Goal: Communication & Community: Answer question/provide support

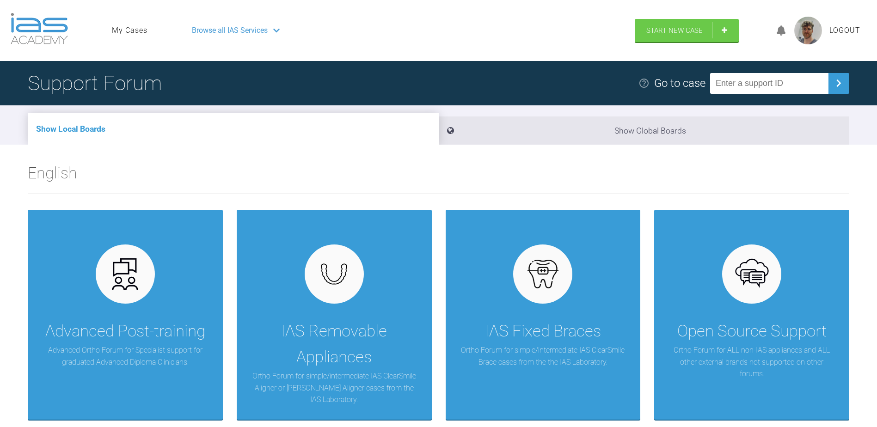
click at [135, 28] on link "My Cases" at bounding box center [130, 30] width 36 height 12
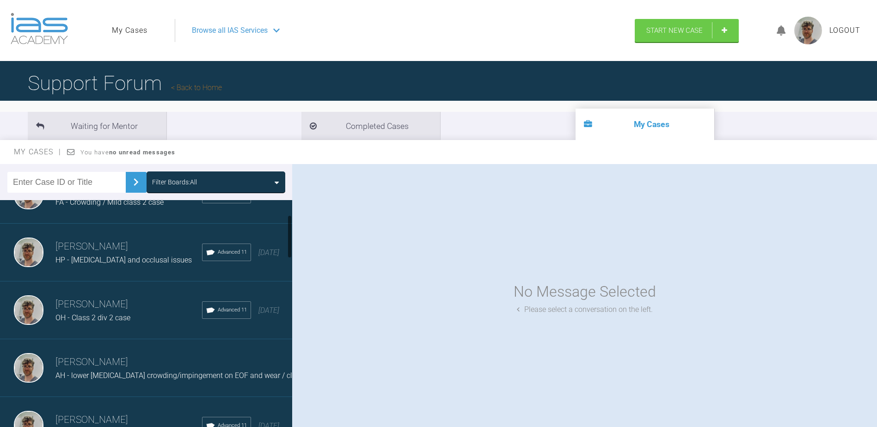
scroll to position [92, 0]
click at [149, 254] on div "HP - [MEDICAL_DATA] and occlusal issues" at bounding box center [128, 260] width 146 height 12
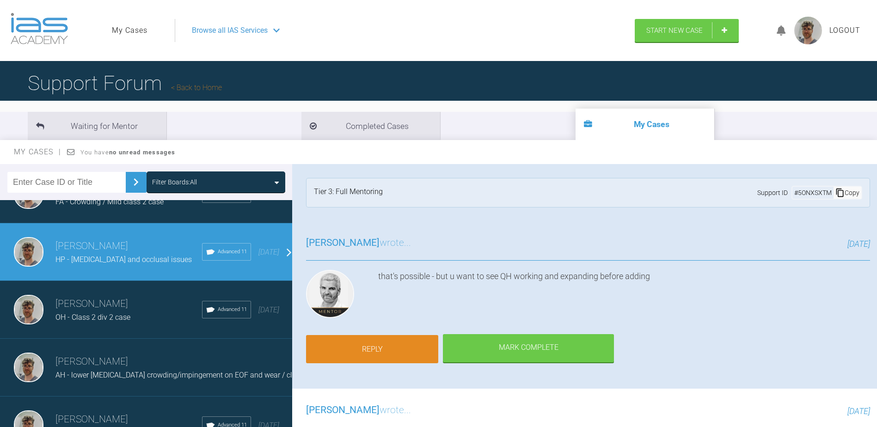
click at [399, 335] on link "Reply" at bounding box center [372, 349] width 132 height 29
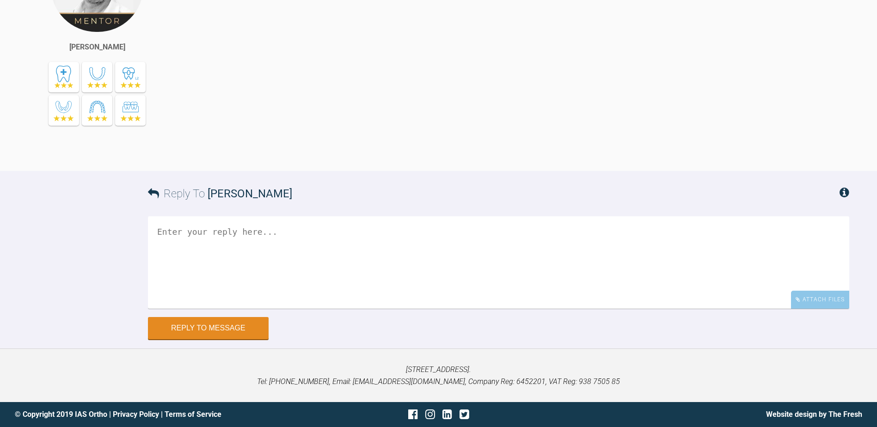
scroll to position [13519, 0]
click at [809, 301] on div "Attach Files" at bounding box center [820, 300] width 58 height 18
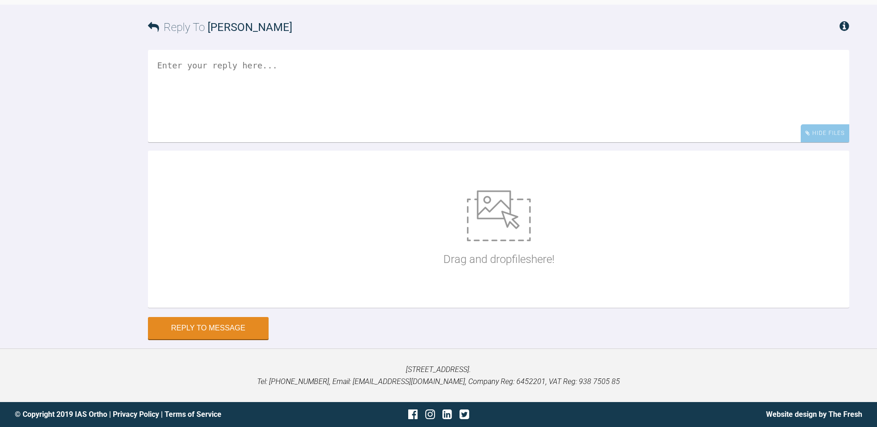
click at [548, 298] on div "Drag and drop files here!" at bounding box center [498, 229] width 111 height 139
type input "C:\fakepath\DSC_0400.JPG"
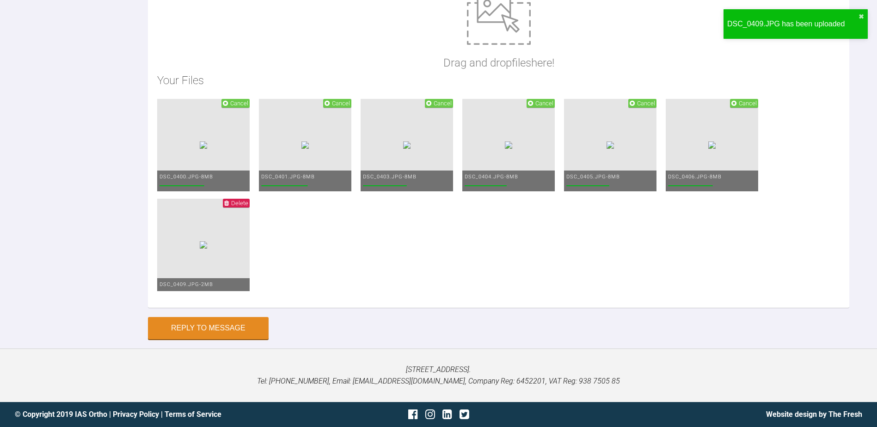
scroll to position [13565, 0]
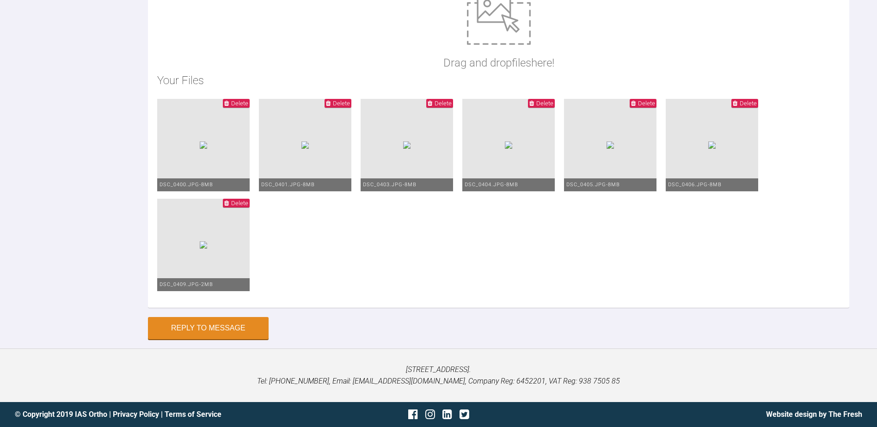
scroll to position [13703, 0]
drag, startPoint x: 597, startPoint y: 47, endPoint x: 582, endPoint y: 48, distance: 14.8
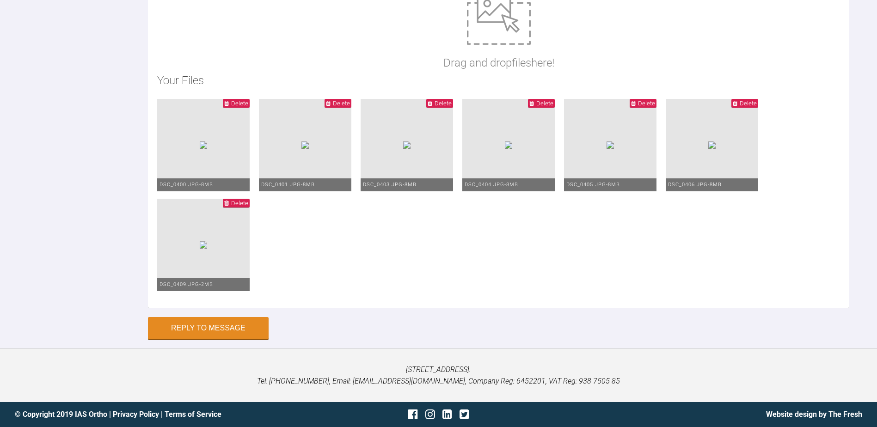
drag, startPoint x: 686, startPoint y: 47, endPoint x: 769, endPoint y: 48, distance: 83.6
type textarea "Quad seems to be working. I'm going to remove and recement [DATE]. (Sorry about…"
click at [222, 331] on button "Reply to Message" at bounding box center [208, 329] width 121 height 22
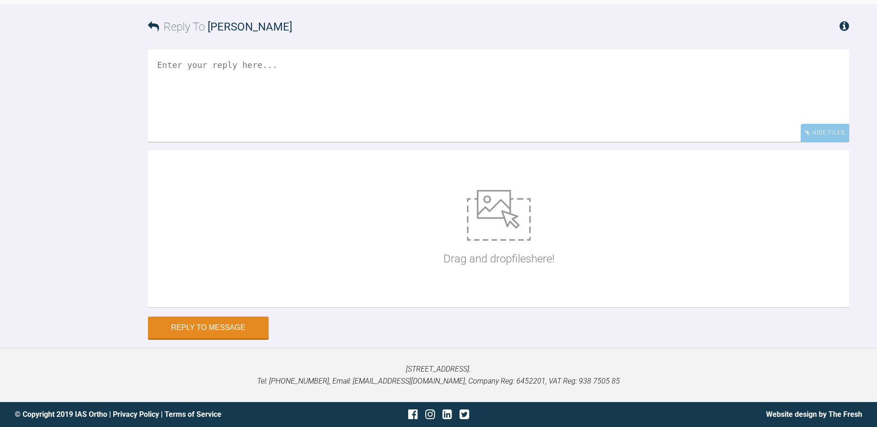
scroll to position [13509, 0]
